Goal: Transaction & Acquisition: Purchase product/service

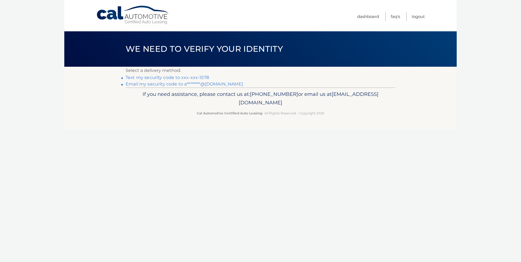
click at [198, 78] on link "Text my security code to xxx-xxx-1578" at bounding box center [167, 77] width 83 height 5
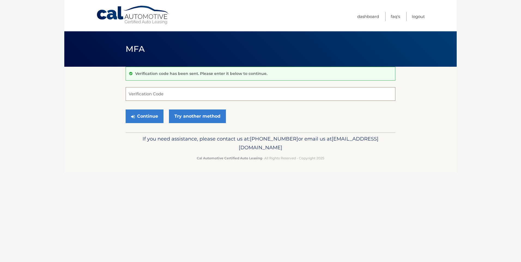
click at [175, 91] on input "Verification Code" at bounding box center [261, 94] width 270 height 14
type input "679918"
click at [133, 123] on div "Continue Try another method" at bounding box center [261, 116] width 270 height 19
click at [136, 117] on button "Continue" at bounding box center [145, 117] width 38 height 14
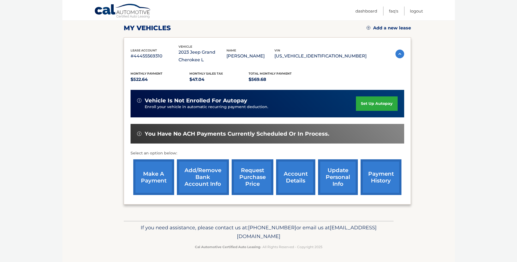
scroll to position [76, 0]
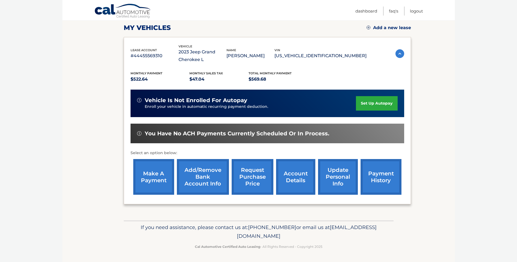
click at [381, 178] on link "payment history" at bounding box center [380, 177] width 41 height 36
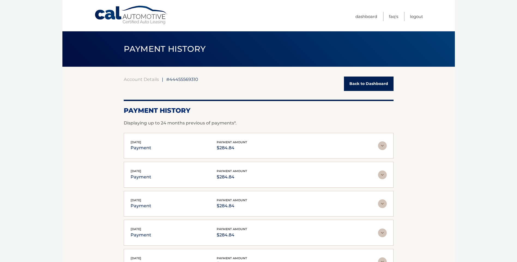
click at [364, 83] on link "Back to Dashboard" at bounding box center [369, 84] width 50 height 14
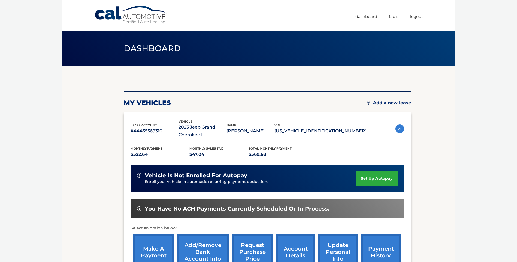
scroll to position [76, 0]
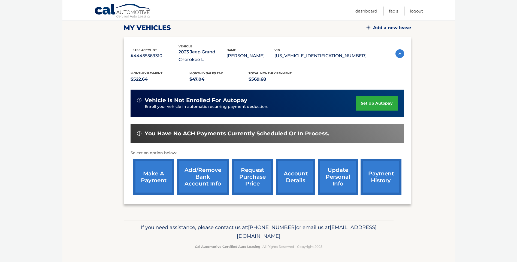
click at [149, 176] on link "make a payment" at bounding box center [153, 177] width 41 height 36
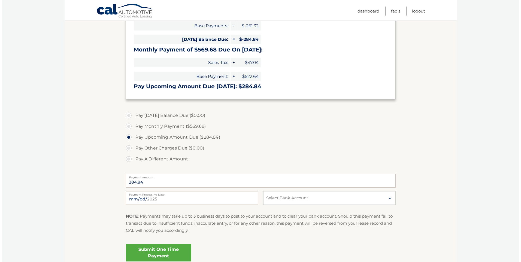
scroll to position [136, 0]
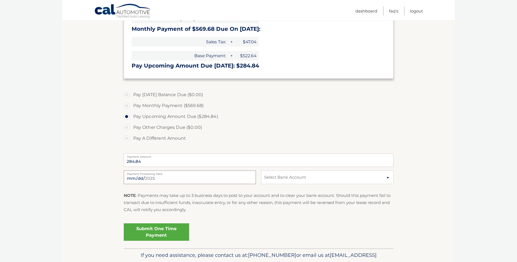
click at [157, 180] on input "[DATE]" at bounding box center [190, 178] width 132 height 14
type input "[DATE]"
click at [313, 181] on select "Select Bank Account Checking BHCU *****7031 Checking FRANKLIN MINT FCU *****7403" at bounding box center [327, 178] width 132 height 14
select select "NzlhNzI3ZmItZjMwNi00NGE0LWJjMGYtMTQ0ZjY4MDFmNDVj"
click at [261, 171] on select "Select Bank Account Checking BHCU *****7031 Checking FRANKLIN MINT FCU *****7403" at bounding box center [327, 178] width 132 height 14
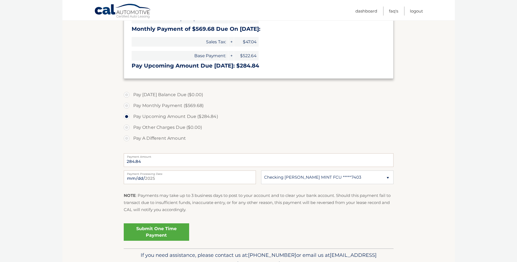
click at [167, 231] on link "Submit One Time Payment" at bounding box center [156, 231] width 65 height 17
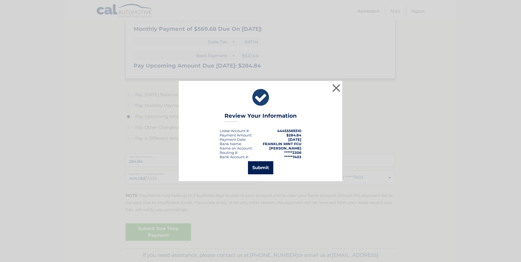
click at [265, 171] on button "Submit" at bounding box center [260, 167] width 25 height 13
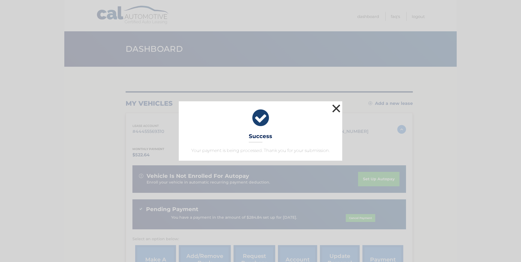
click at [337, 110] on button "×" at bounding box center [336, 108] width 11 height 11
